Goal: Obtain resource: Download file/media

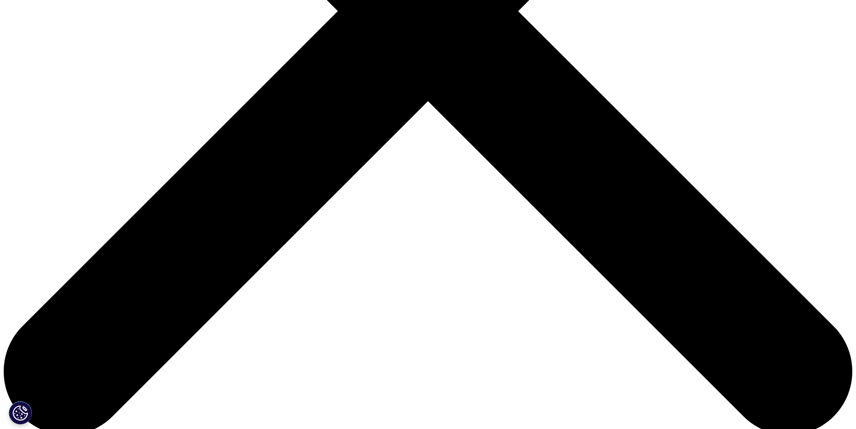
scroll to position [424, 0]
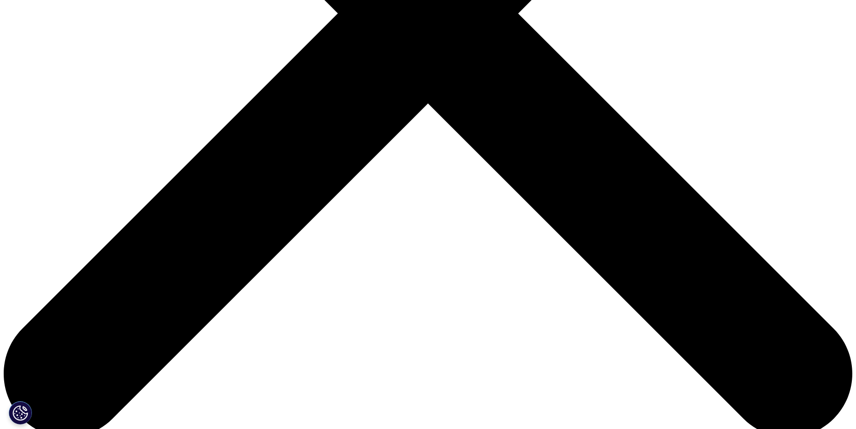
type input "[PERSON_NAME]"
type input "[EMAIL_ADDRESS][DOMAIN_NAME]"
type input "Project Manager"
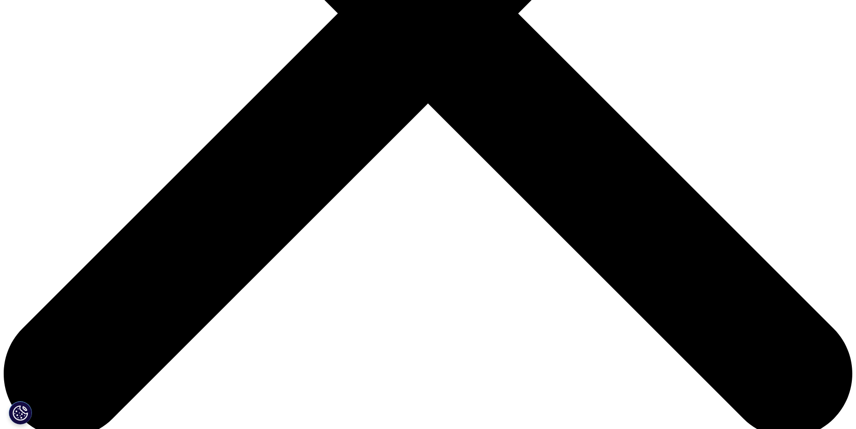
type input "AMP"
select select "[GEOGRAPHIC_DATA]"
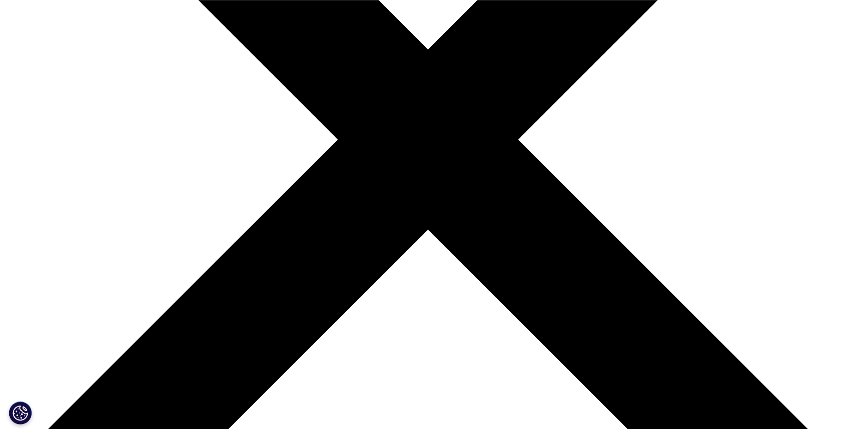
scroll to position [295, 0]
